Goal: Book appointment/travel/reservation

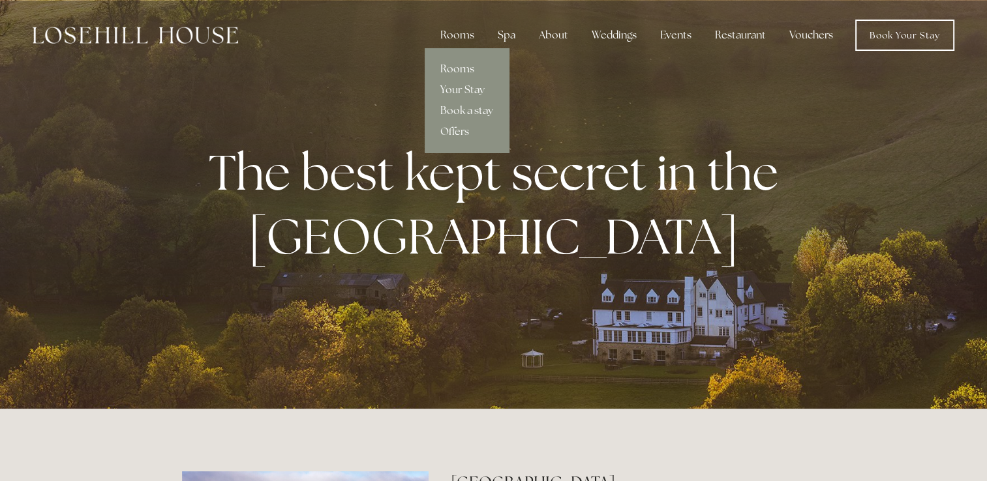
click at [467, 67] on link "Rooms" at bounding box center [467, 69] width 84 height 21
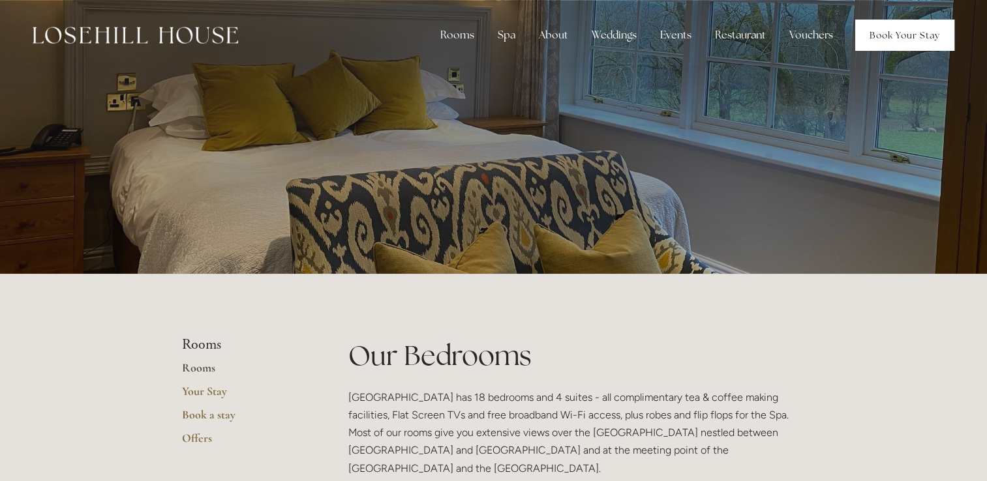
click at [902, 38] on link "Book Your Stay" at bounding box center [904, 35] width 99 height 31
